Goal: Contribute content: Contribute content

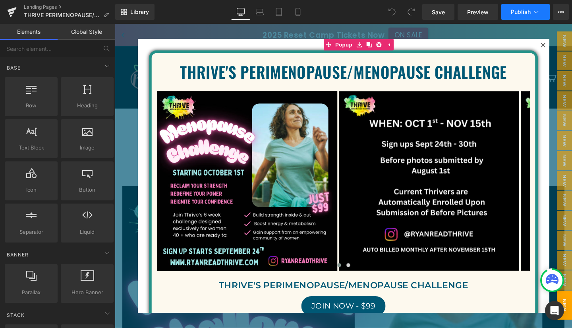
click at [525, 13] on span "Publish" at bounding box center [521, 12] width 20 height 6
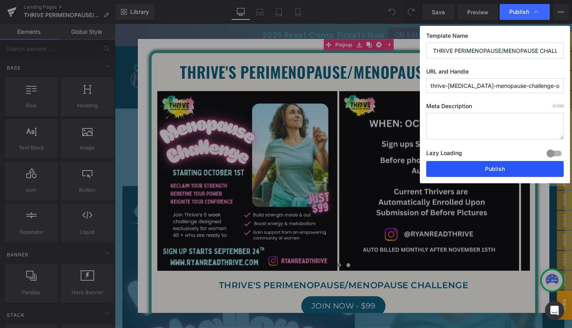
click at [493, 167] on button "Publish" at bounding box center [494, 169] width 137 height 16
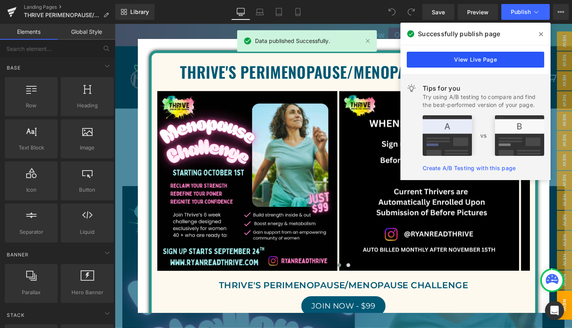
click at [482, 59] on link "View Live Page" at bounding box center [475, 60] width 137 height 16
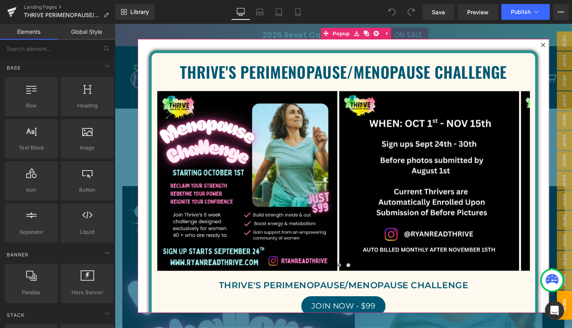
click at [563, 44] on icon at bounding box center [565, 46] width 5 height 5
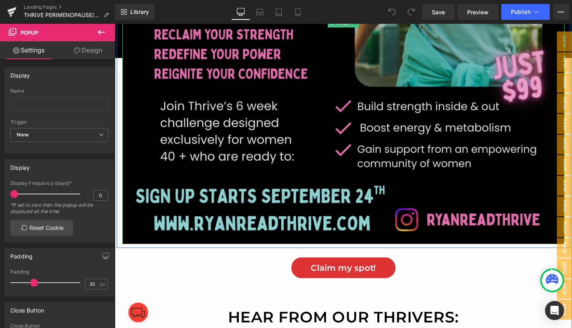
scroll to position [482, 0]
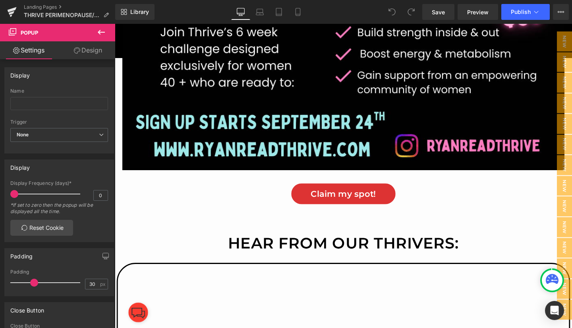
click at [100, 31] on icon at bounding box center [102, 32] width 10 height 10
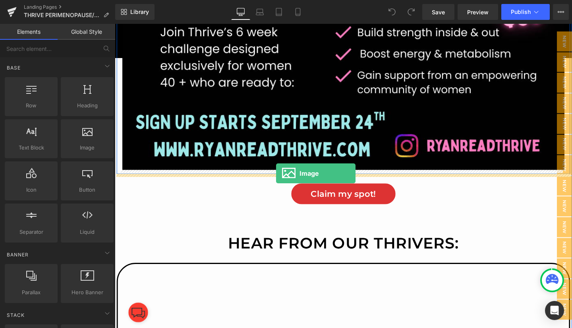
drag, startPoint x: 189, startPoint y: 168, endPoint x: 285, endPoint y: 181, distance: 96.2
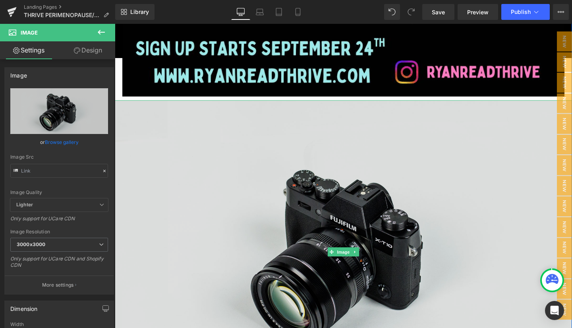
scroll to position [530, 0]
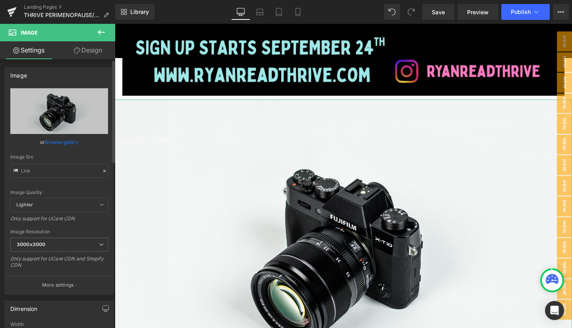
click at [60, 141] on link "Browse gallery" at bounding box center [62, 142] width 34 height 14
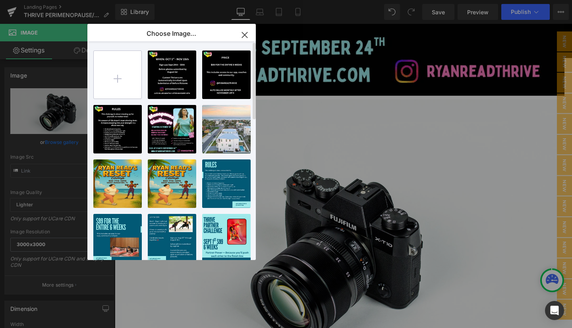
click at [118, 72] on input "file" at bounding box center [118, 75] width 48 height 48
type input "C:\fakepath\IMG_1037.PNG"
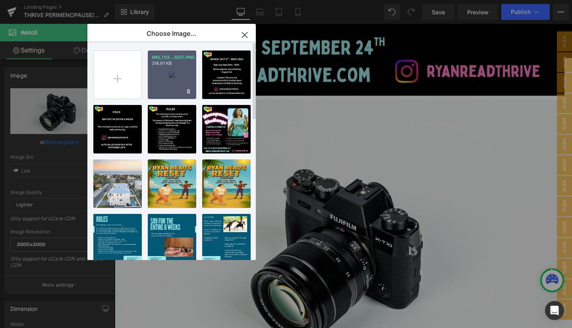
click at [168, 73] on div "IMG_103...1037.PNG 314.91 KB" at bounding box center [172, 74] width 48 height 48
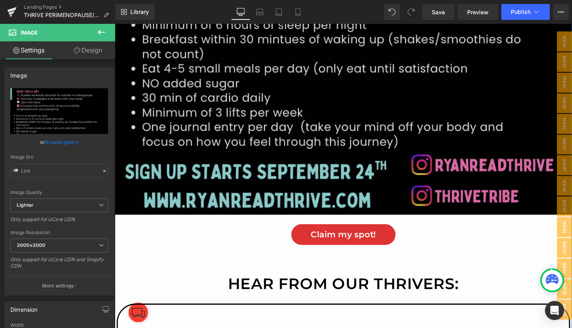
scroll to position [875, 0]
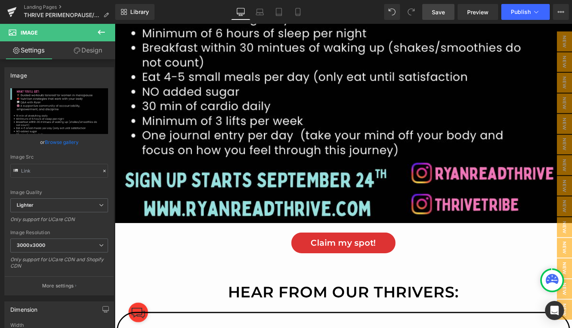
click at [443, 8] on span "Save" at bounding box center [438, 12] width 13 height 8
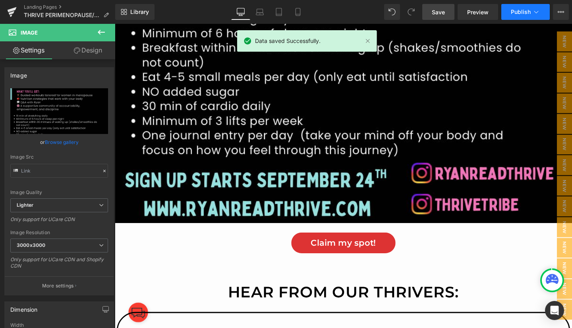
click at [523, 11] on span "Publish" at bounding box center [521, 12] width 20 height 6
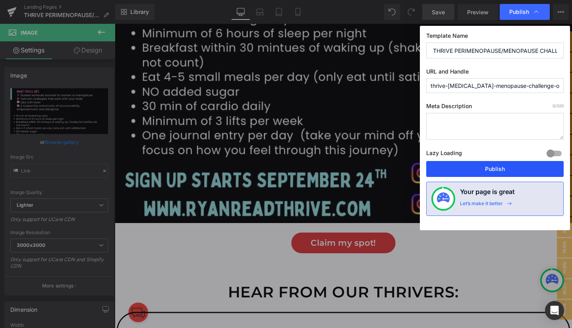
click at [494, 170] on button "Publish" at bounding box center [494, 169] width 137 height 16
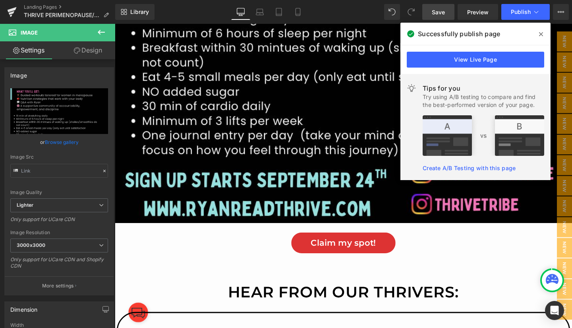
click at [540, 32] on icon at bounding box center [541, 34] width 4 height 6
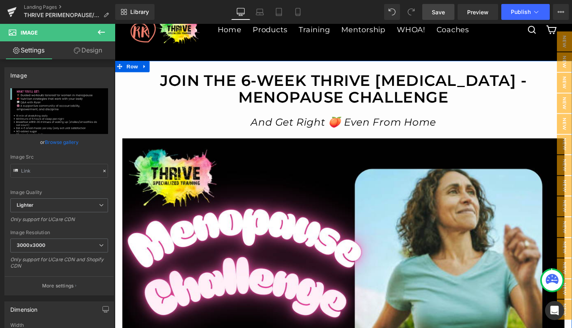
scroll to position [42, 0]
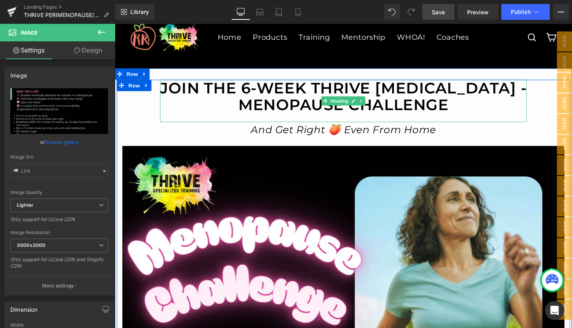
click at [523, 120] on div at bounding box center [355, 123] width 385 height 10
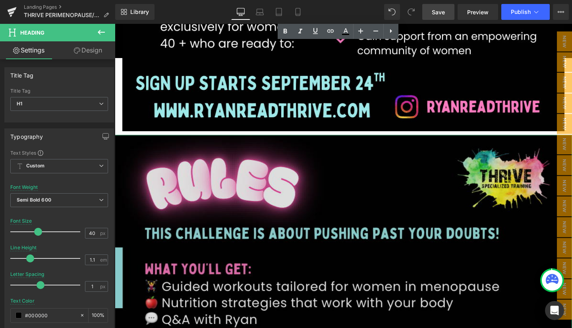
scroll to position [523, 0]
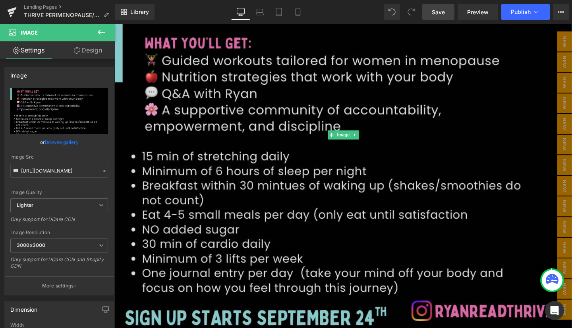
scroll to position [759, 0]
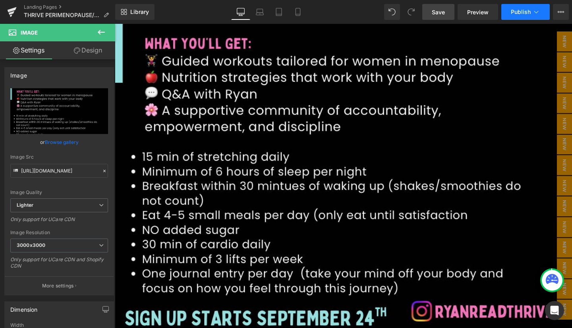
click at [529, 11] on span "Publish" at bounding box center [521, 12] width 20 height 6
